Goal: Information Seeking & Learning: Learn about a topic

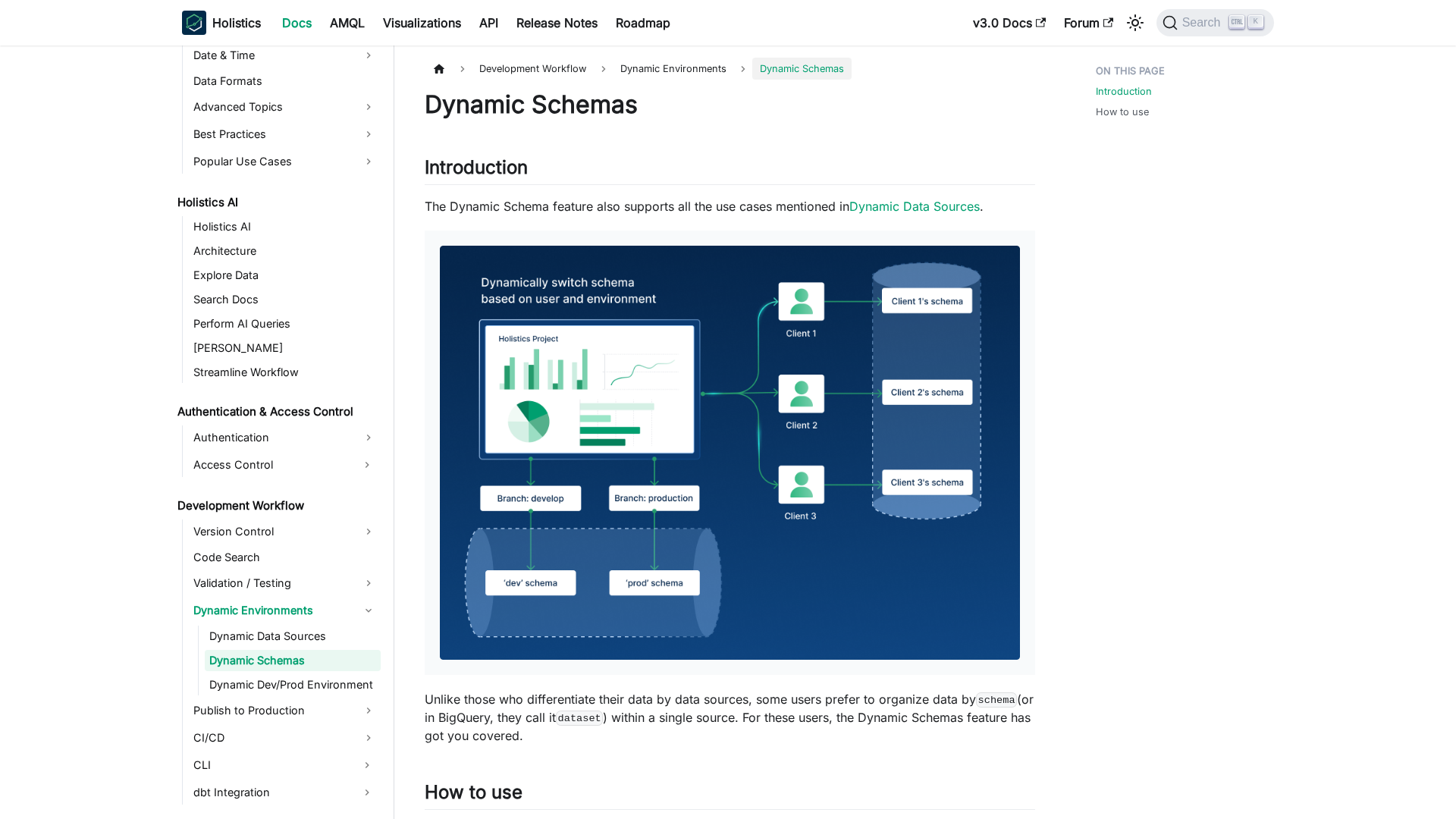
scroll to position [643, 0]
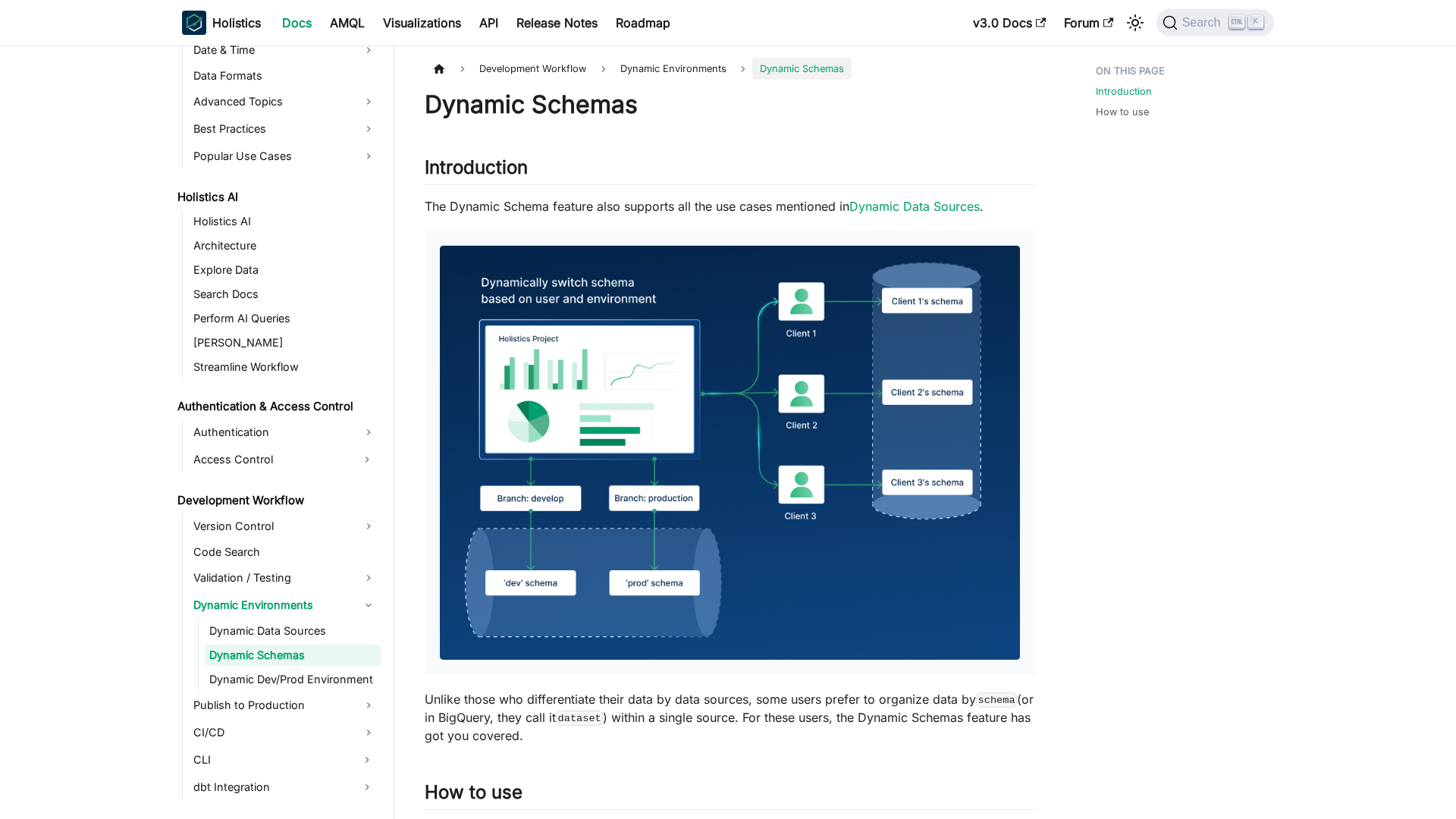
scroll to position [643, 0]
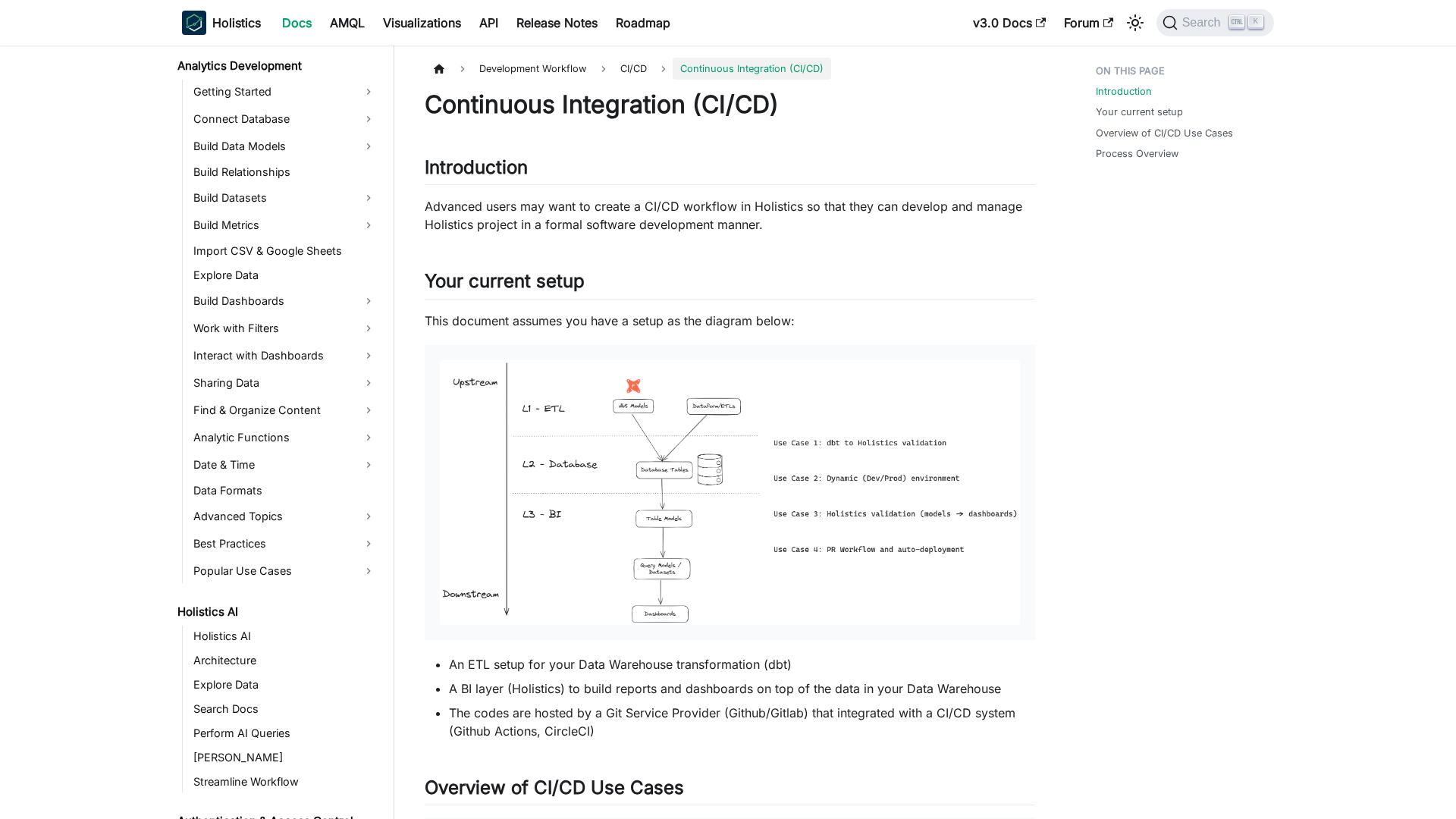
scroll to position [673, 0]
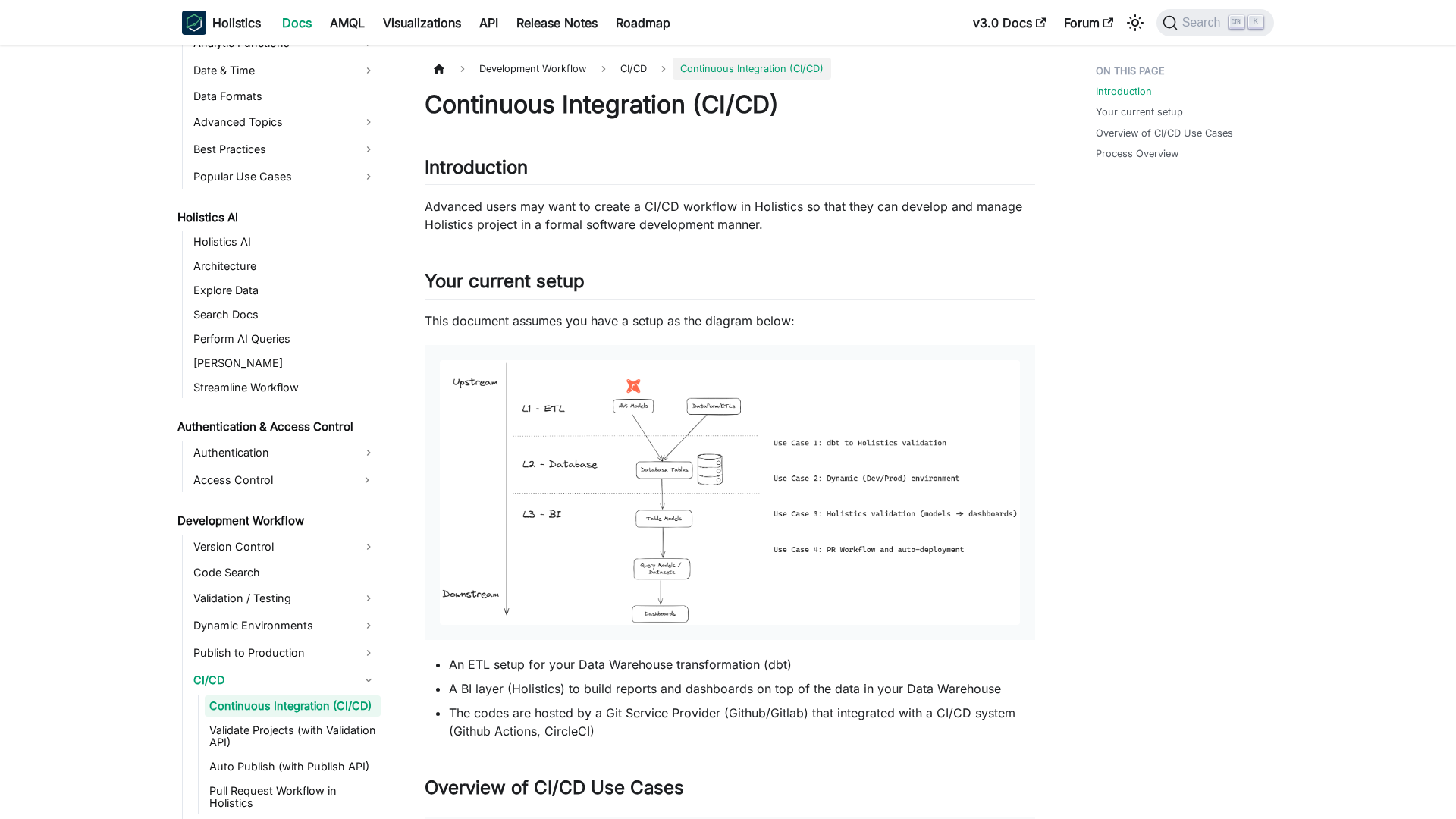
scroll to position [673, 0]
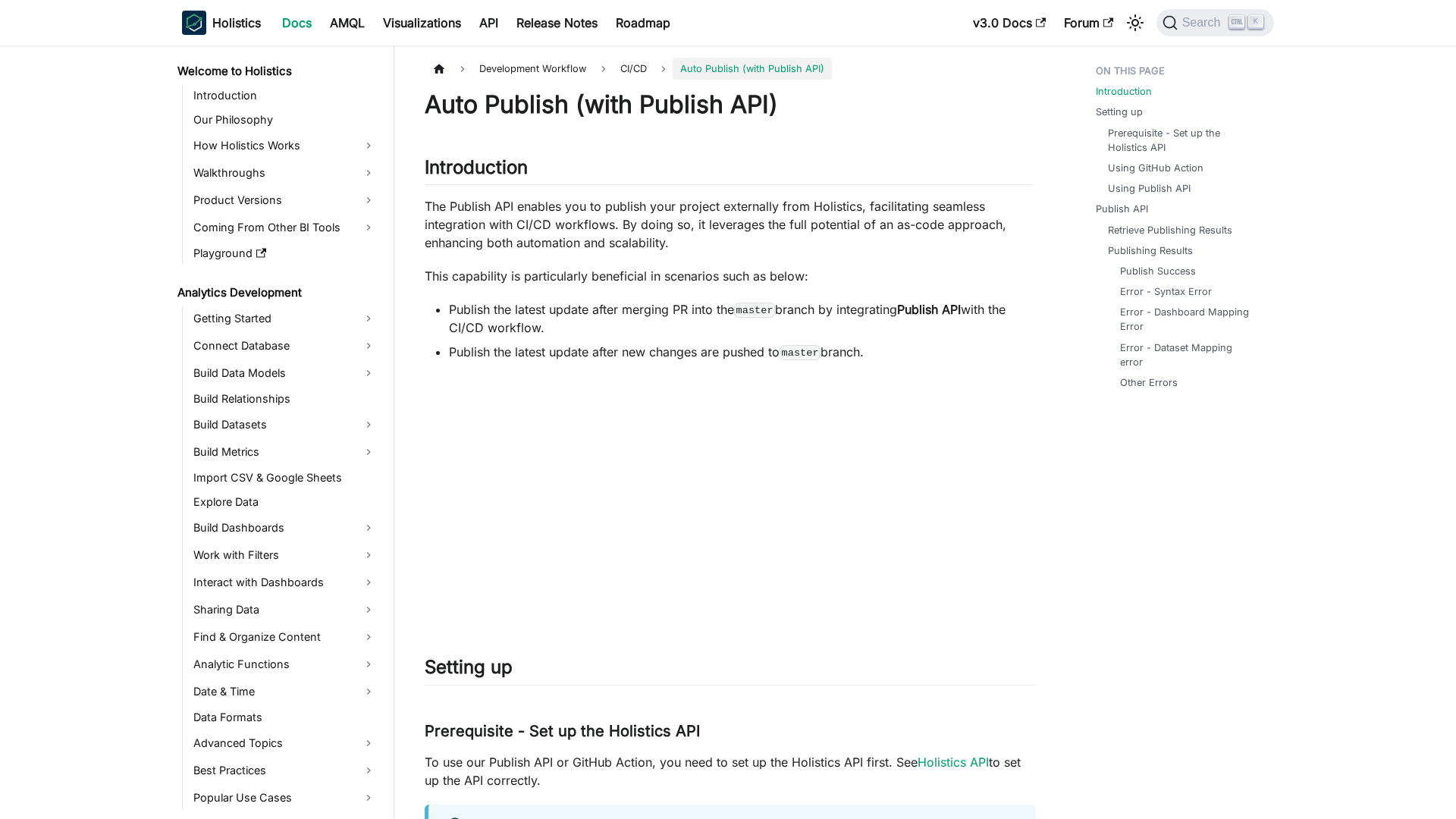
scroll to position [734, 0]
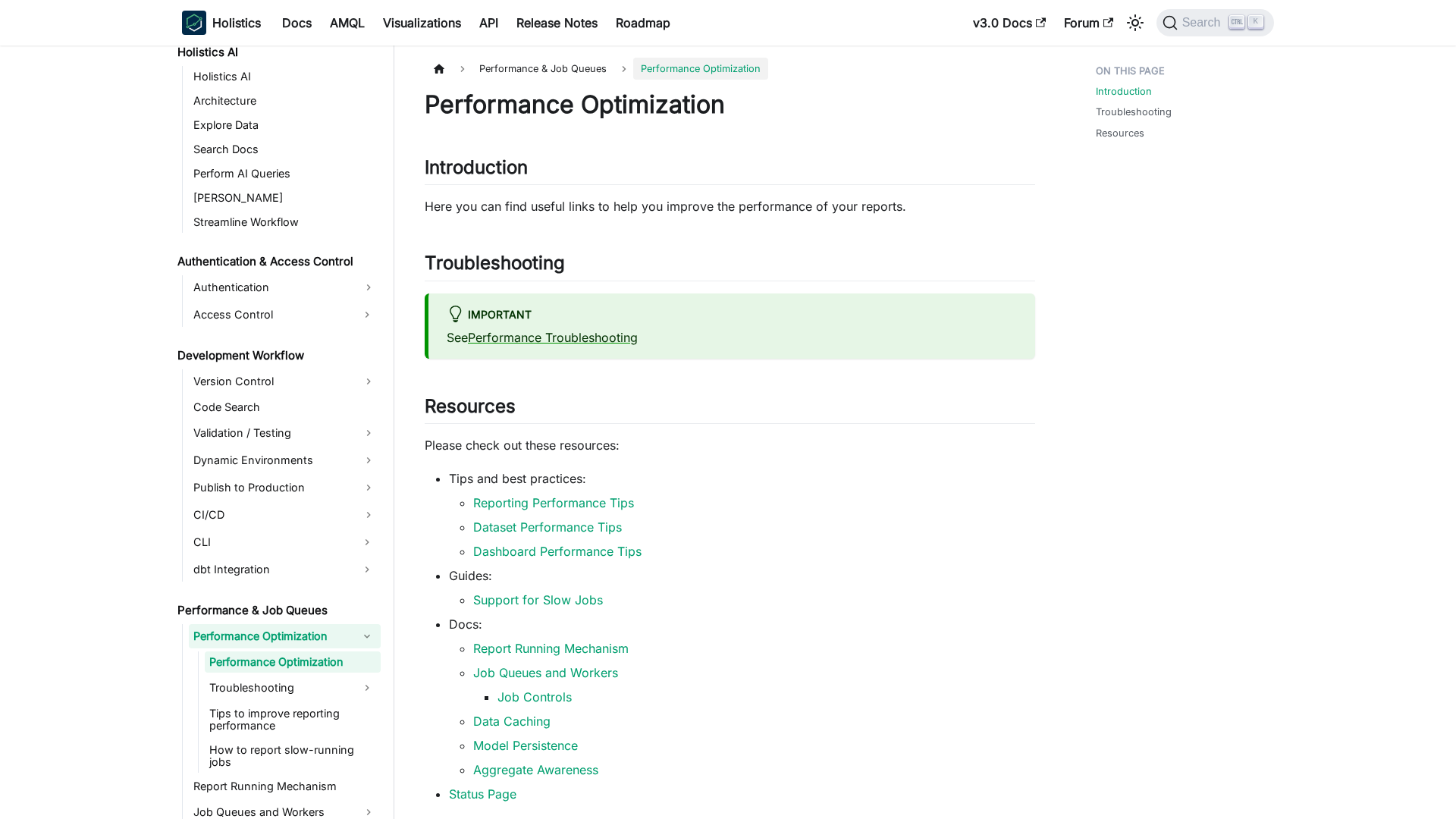
scroll to position [794, 0]
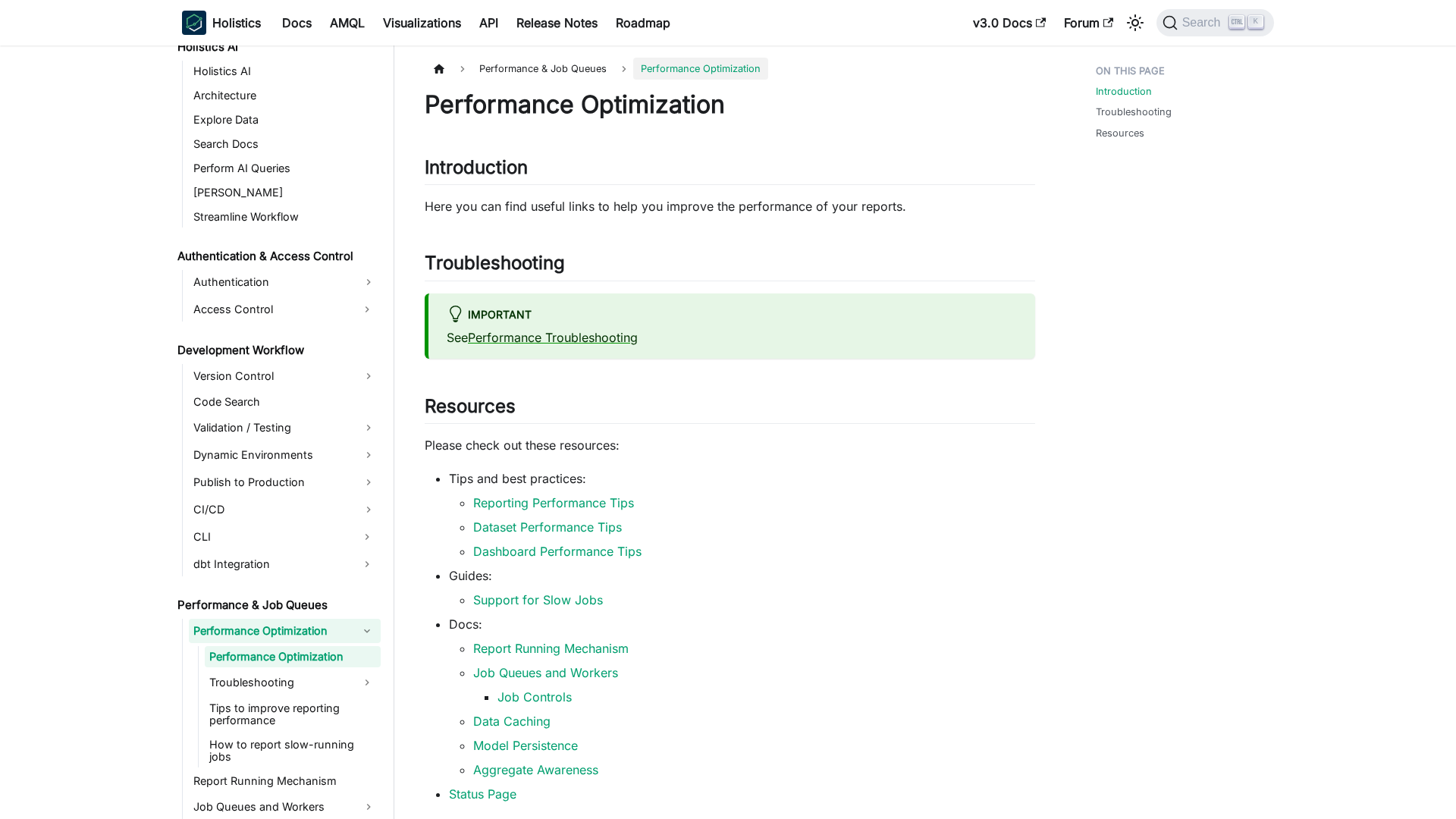
scroll to position [794, 0]
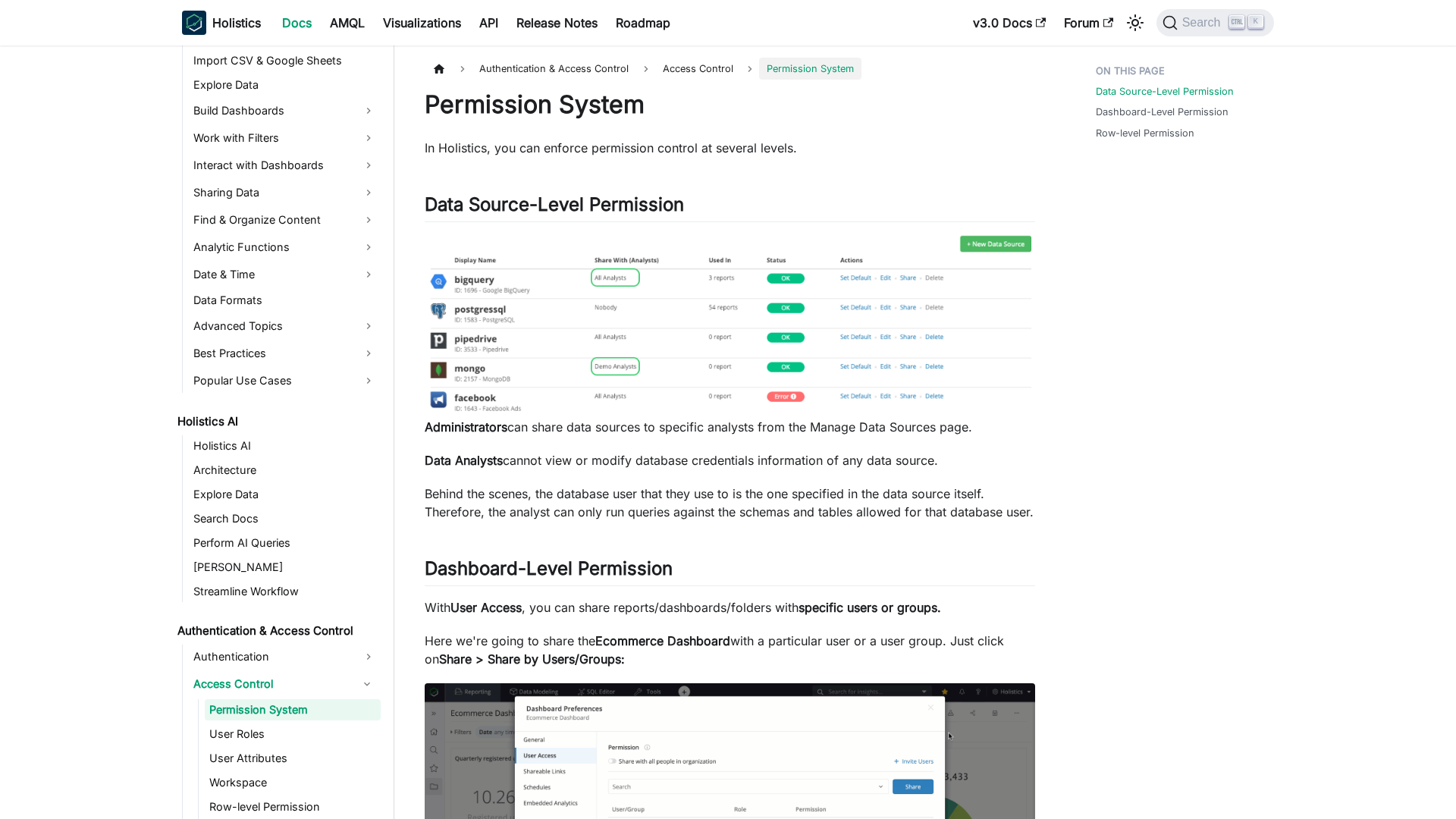
scroll to position [473, 0]
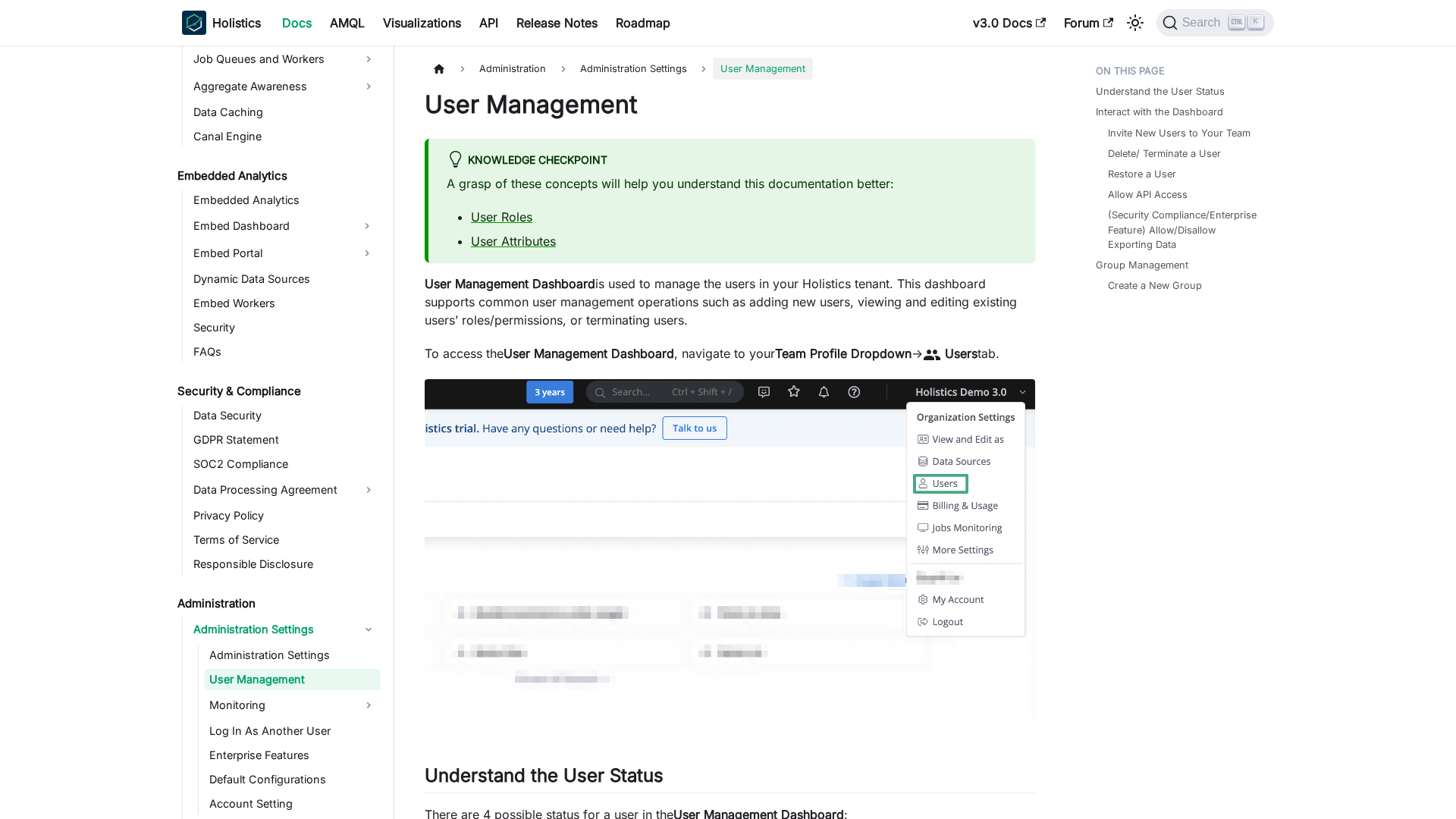
scroll to position [1441, 0]
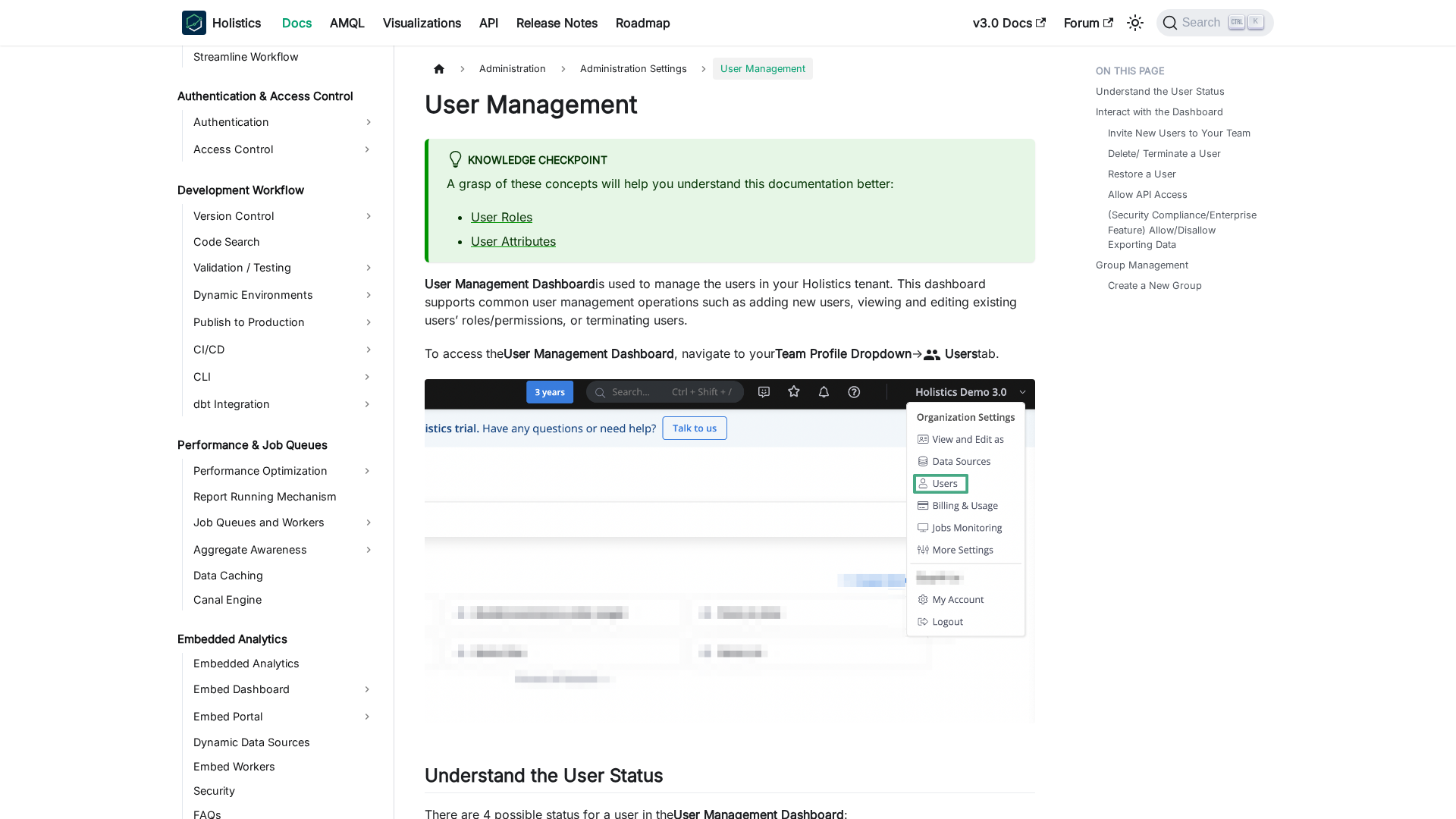
scroll to position [1441, 0]
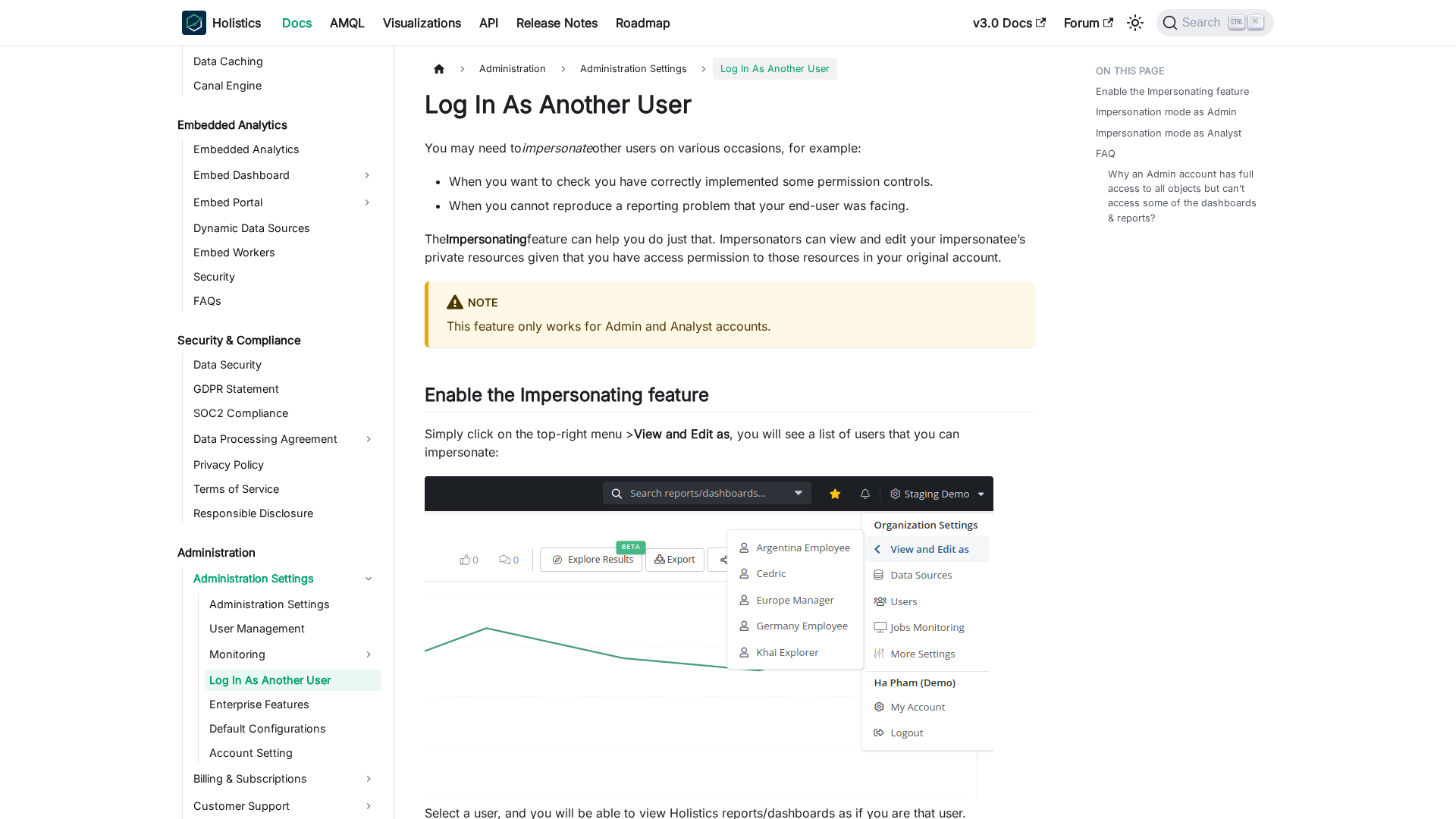
scroll to position [1492, 0]
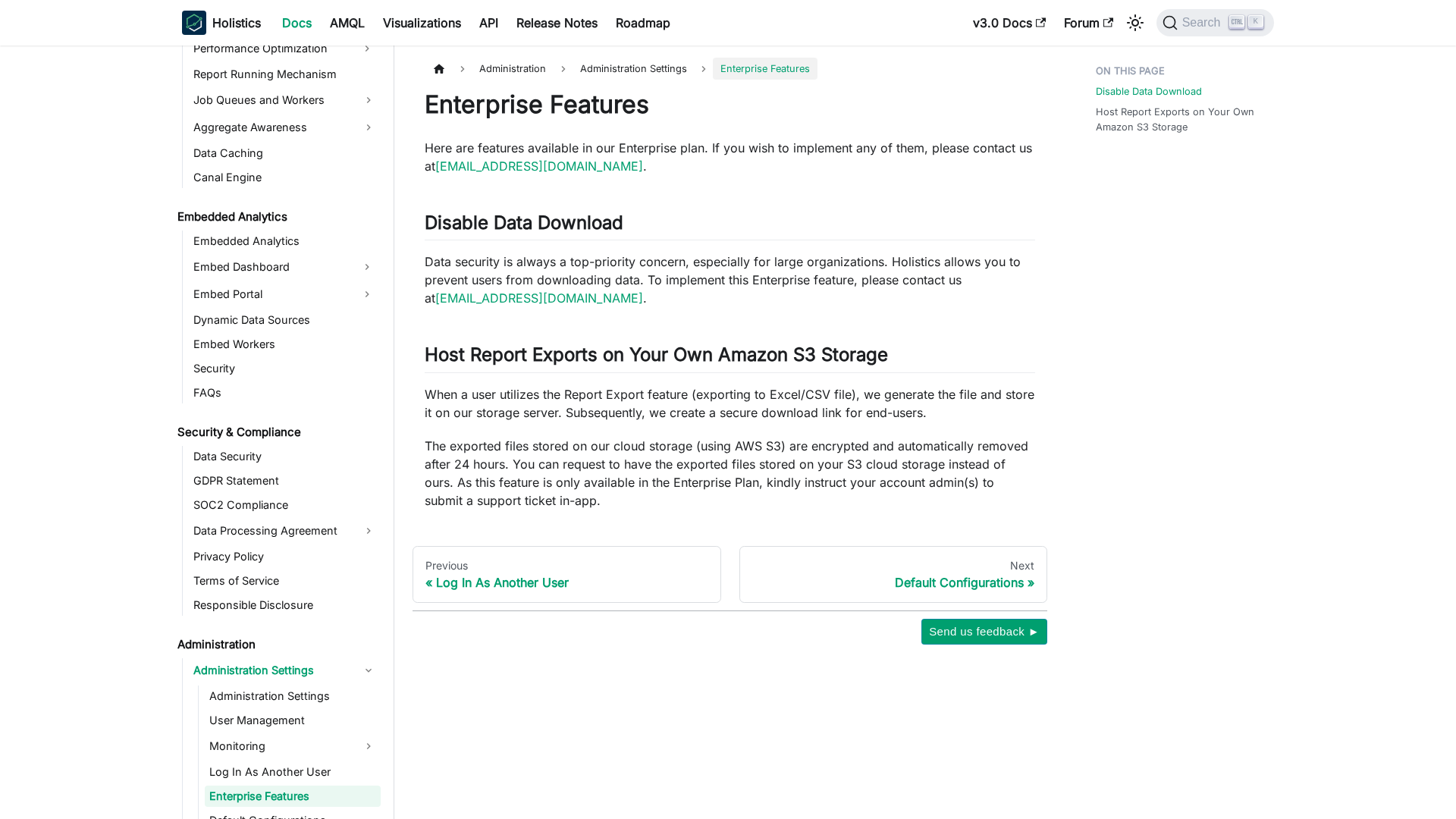
scroll to position [1517, 0]
